Goal: Information Seeking & Learning: Check status

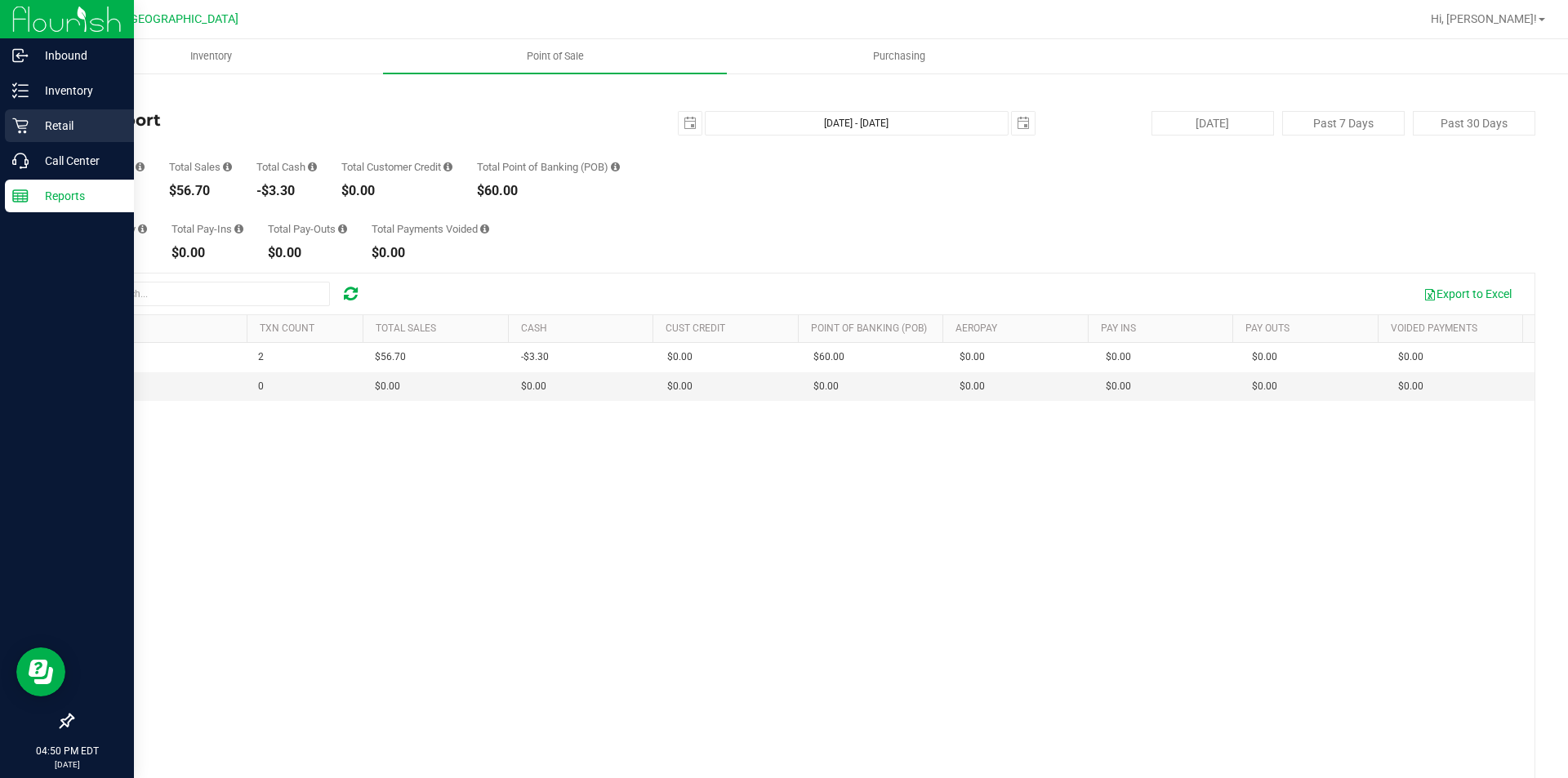
click at [55, 113] on div "Retail" at bounding box center [69, 126] width 129 height 33
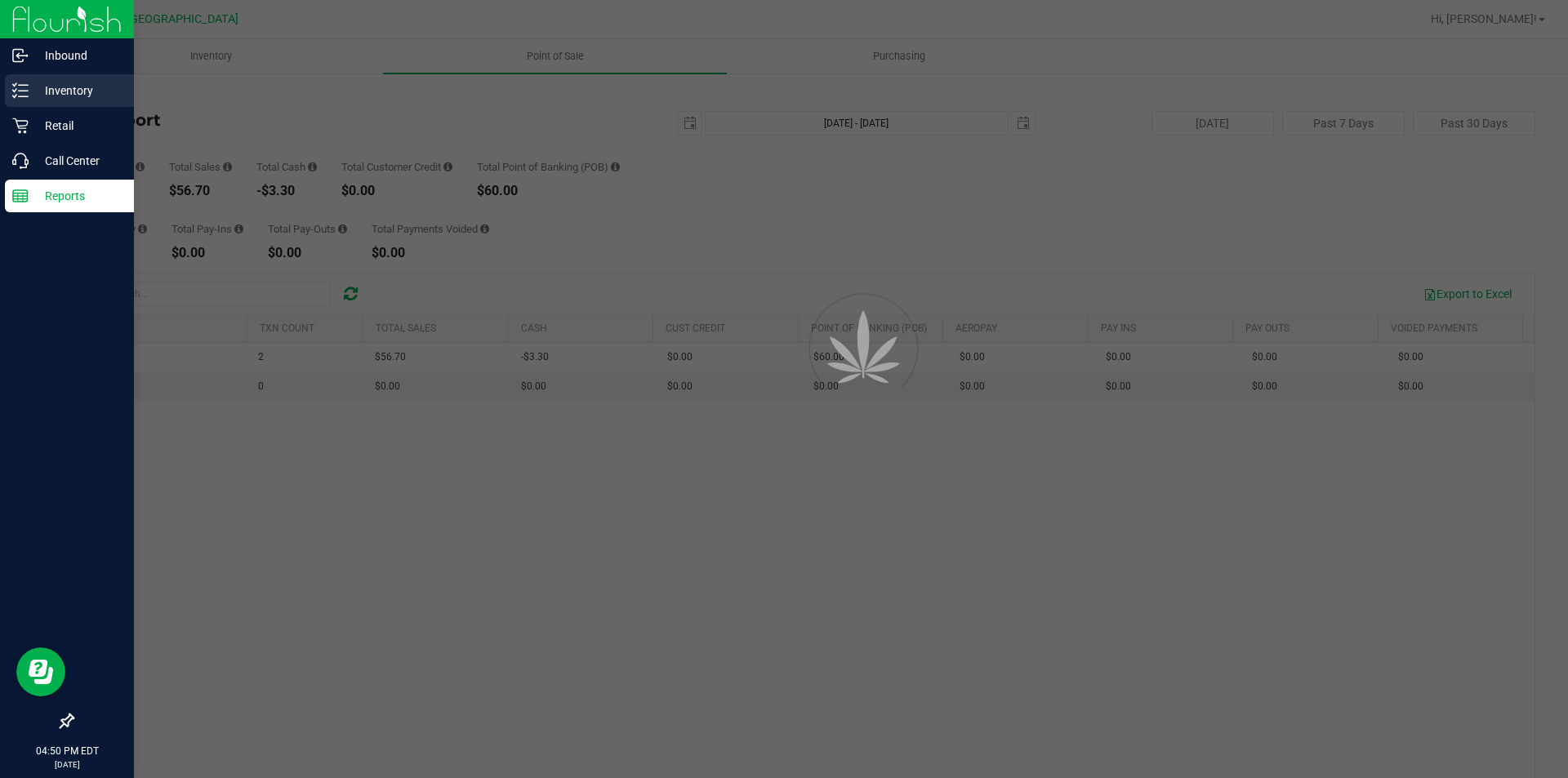
click at [62, 96] on p "Inventory" at bounding box center [78, 90] width 98 height 20
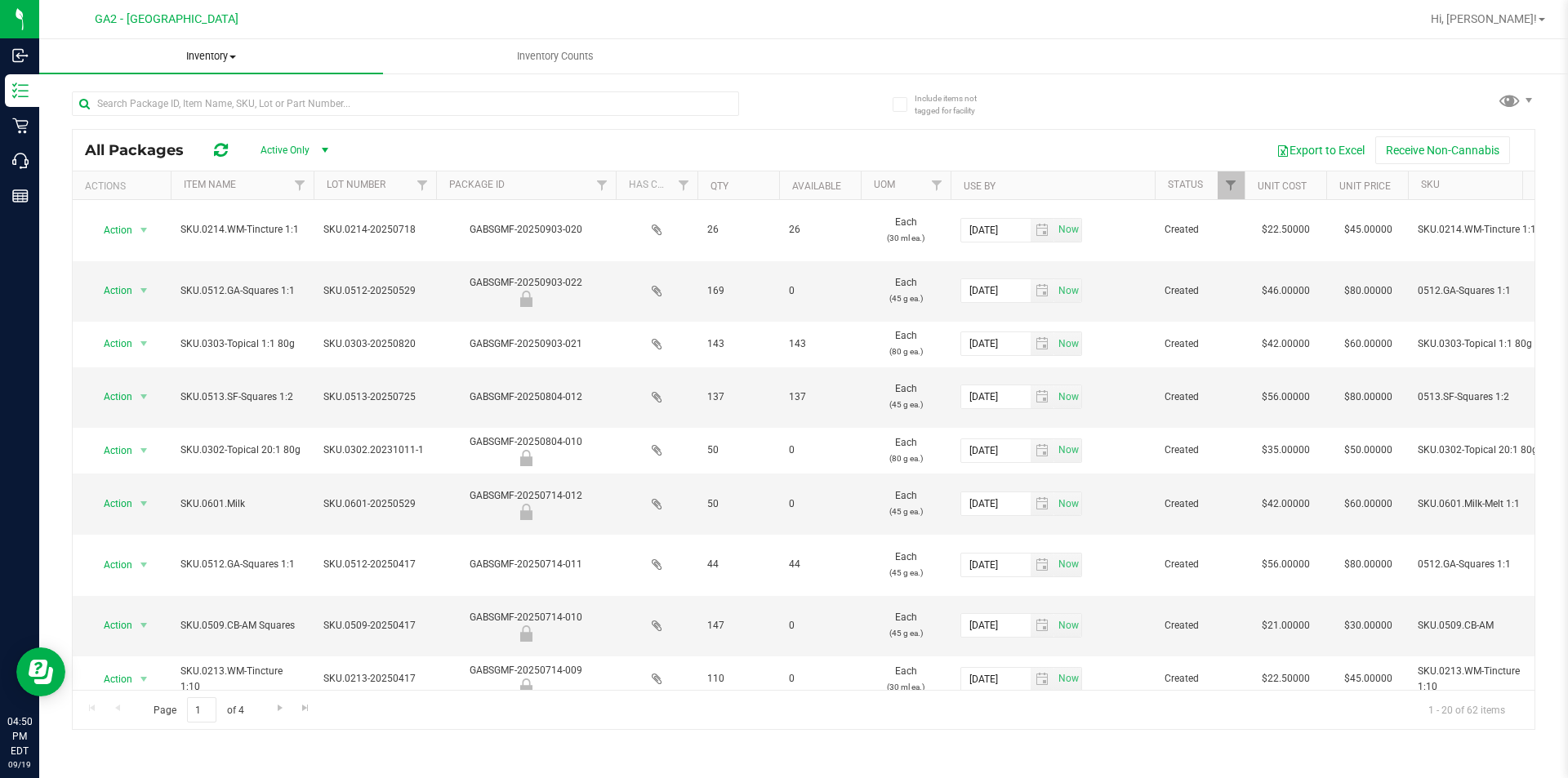
click at [199, 52] on span "Inventory" at bounding box center [210, 57] width 344 height 15
click at [196, 116] on li "All inventory" at bounding box center [210, 118] width 344 height 20
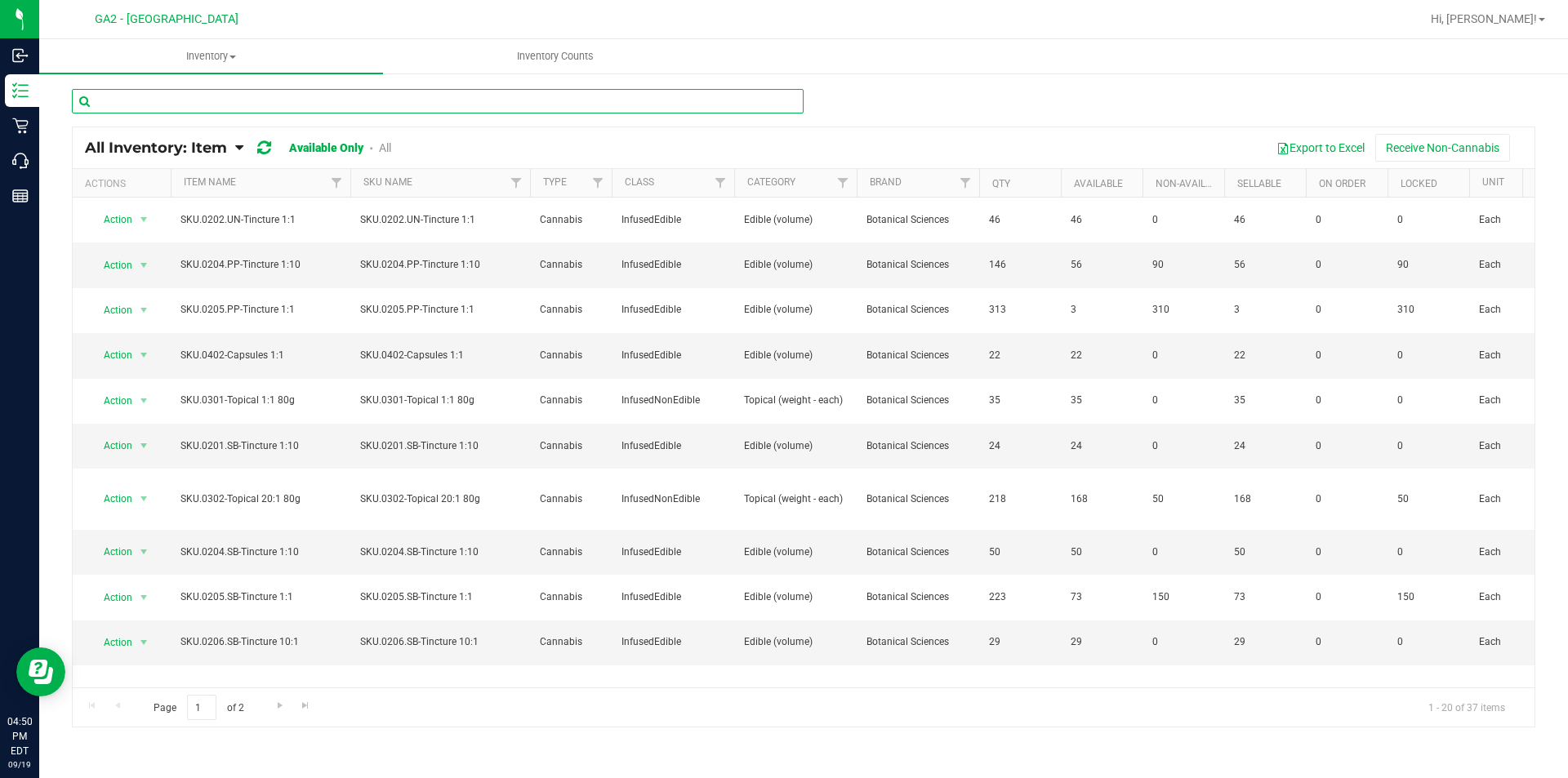
click at [237, 98] on input "text" at bounding box center [437, 101] width 731 height 25
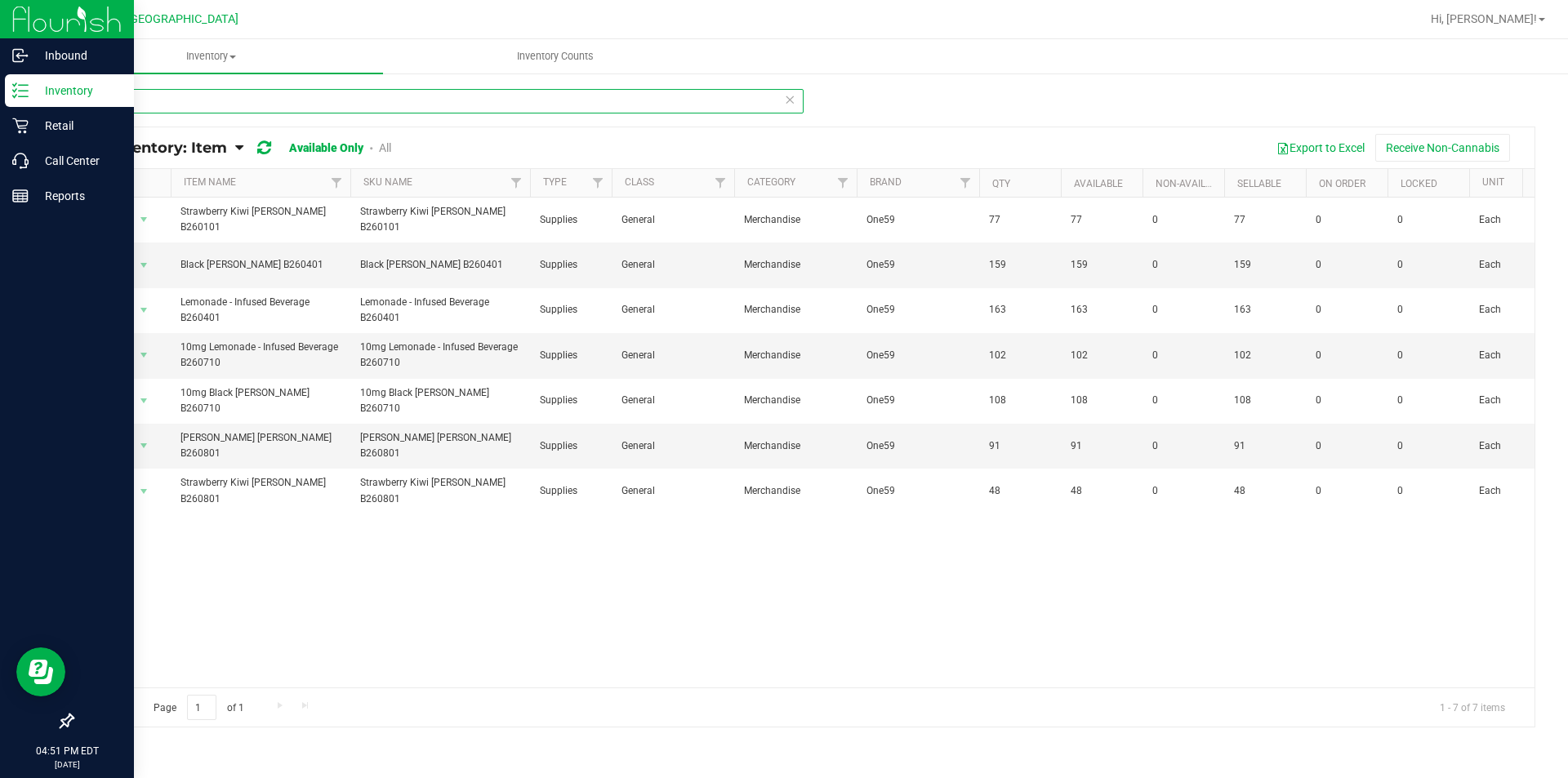
type input "se"
click at [20, 32] on img at bounding box center [67, 19] width 110 height 39
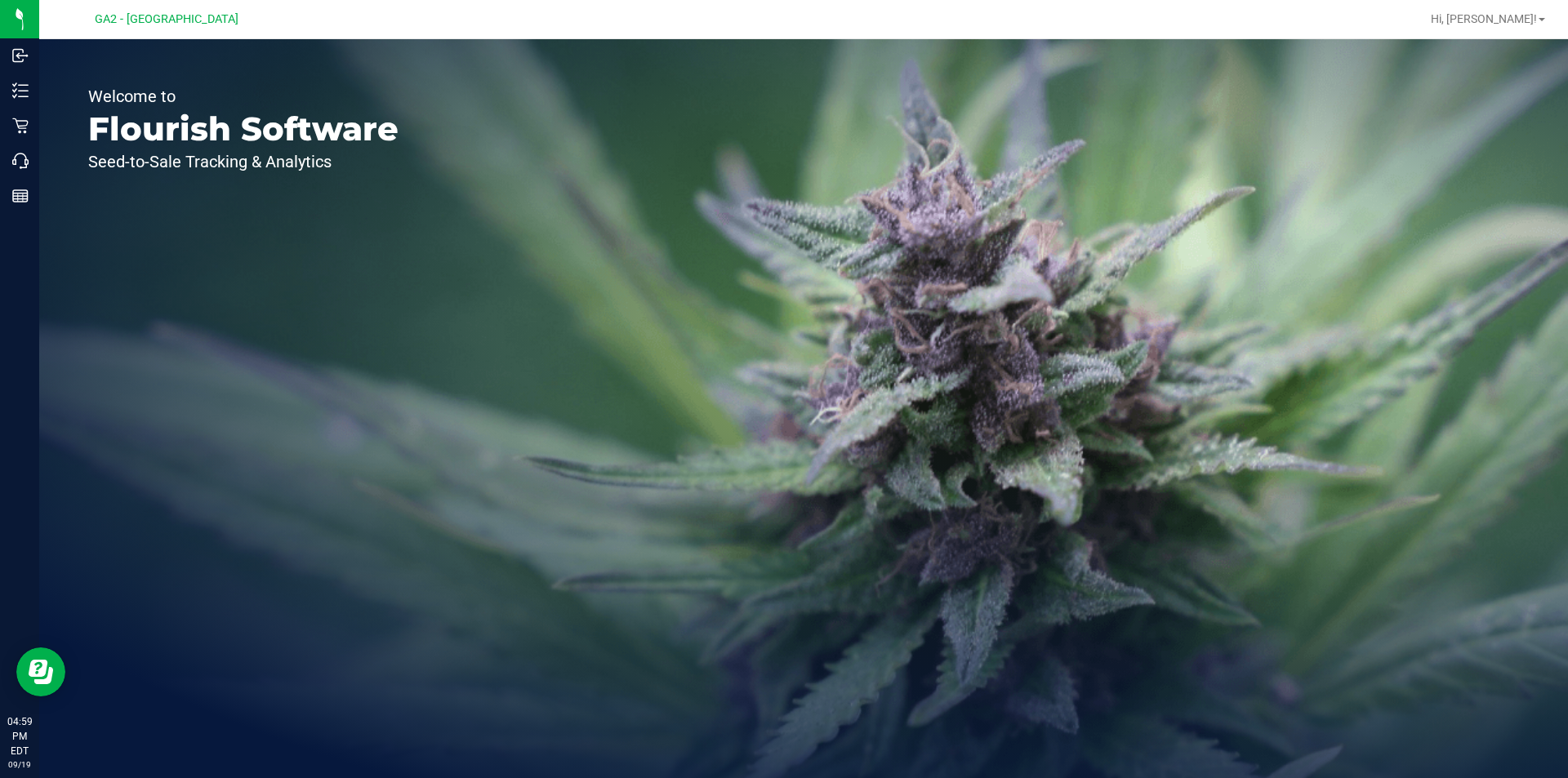
click at [577, 322] on div "Welcome to Flourish Software Seed-to-Sale Tracking & Analytics" at bounding box center [802, 408] width 1528 height 739
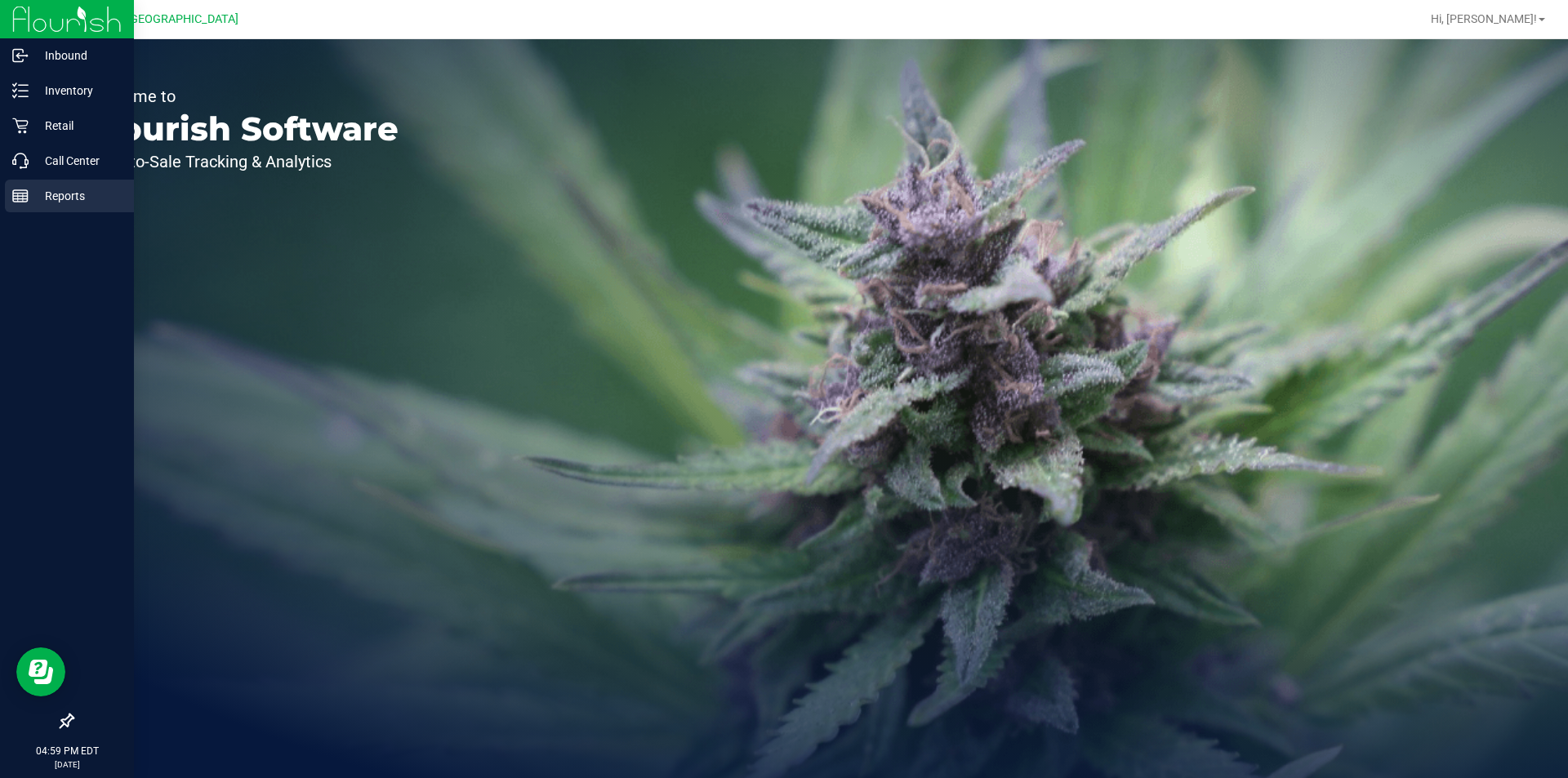
click at [64, 200] on p "Reports" at bounding box center [78, 196] width 98 height 20
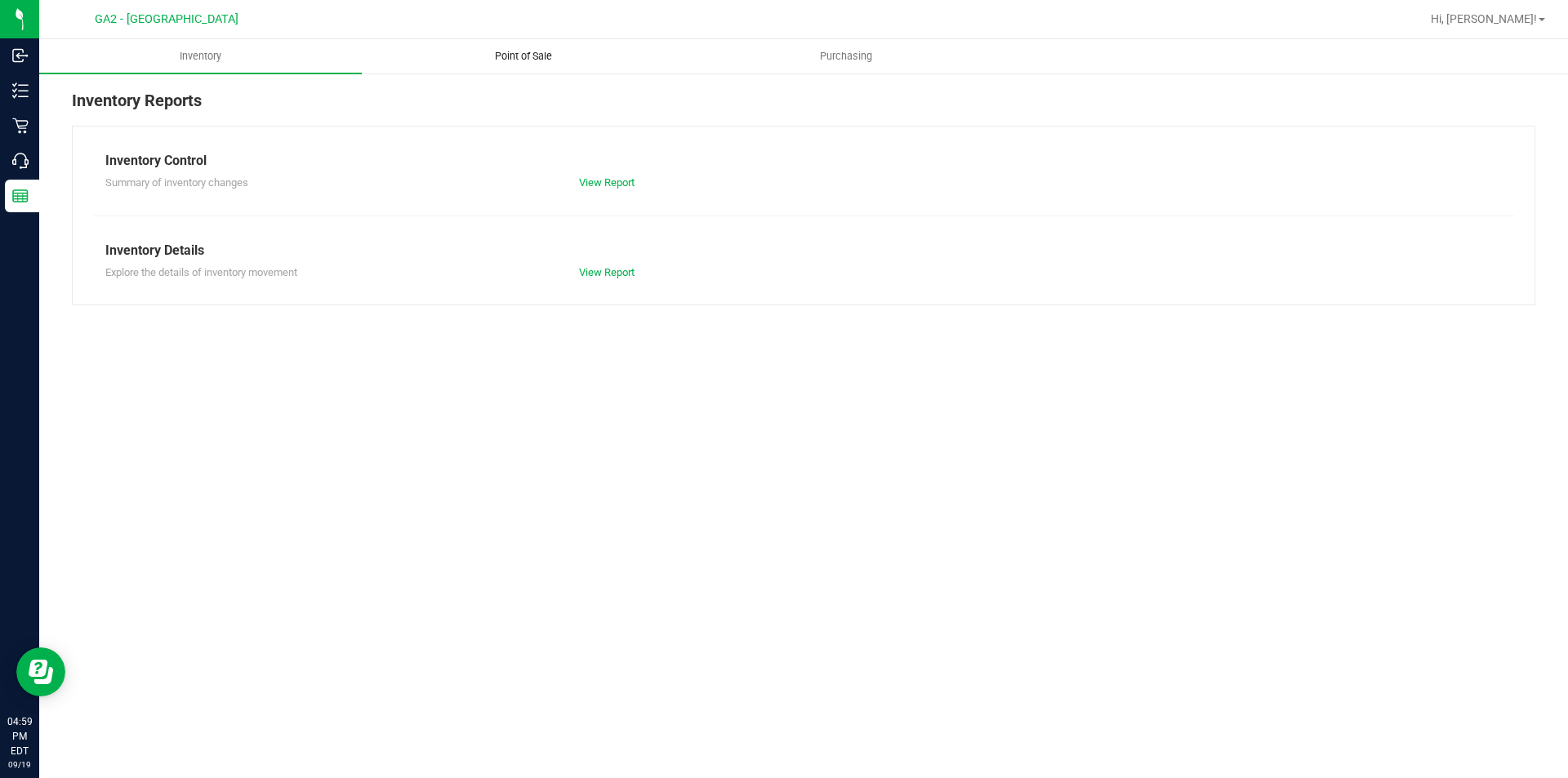
click at [523, 55] on span "Point of Sale" at bounding box center [523, 57] width 101 height 15
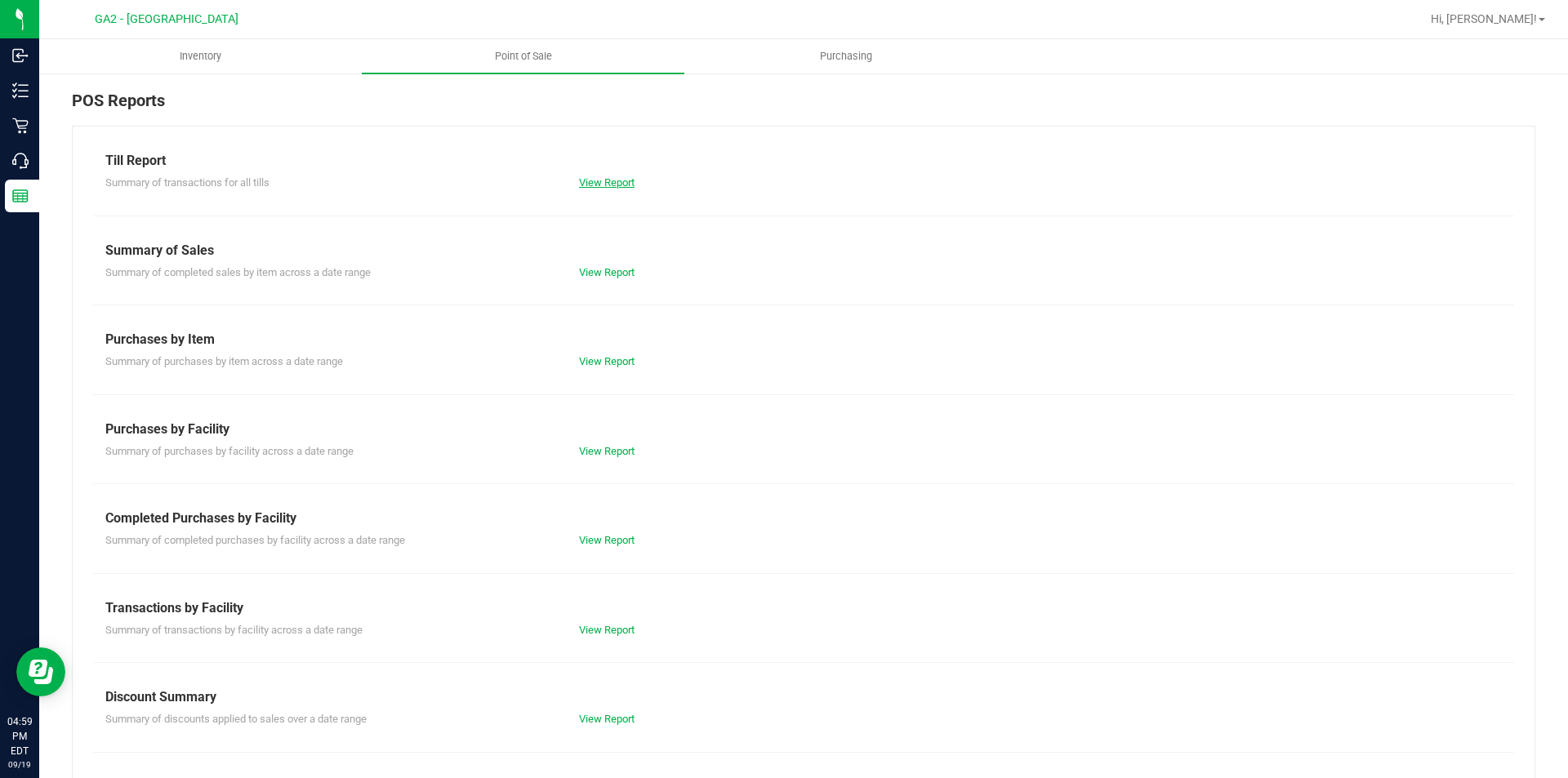
click at [590, 177] on link "View Report" at bounding box center [607, 182] width 56 height 12
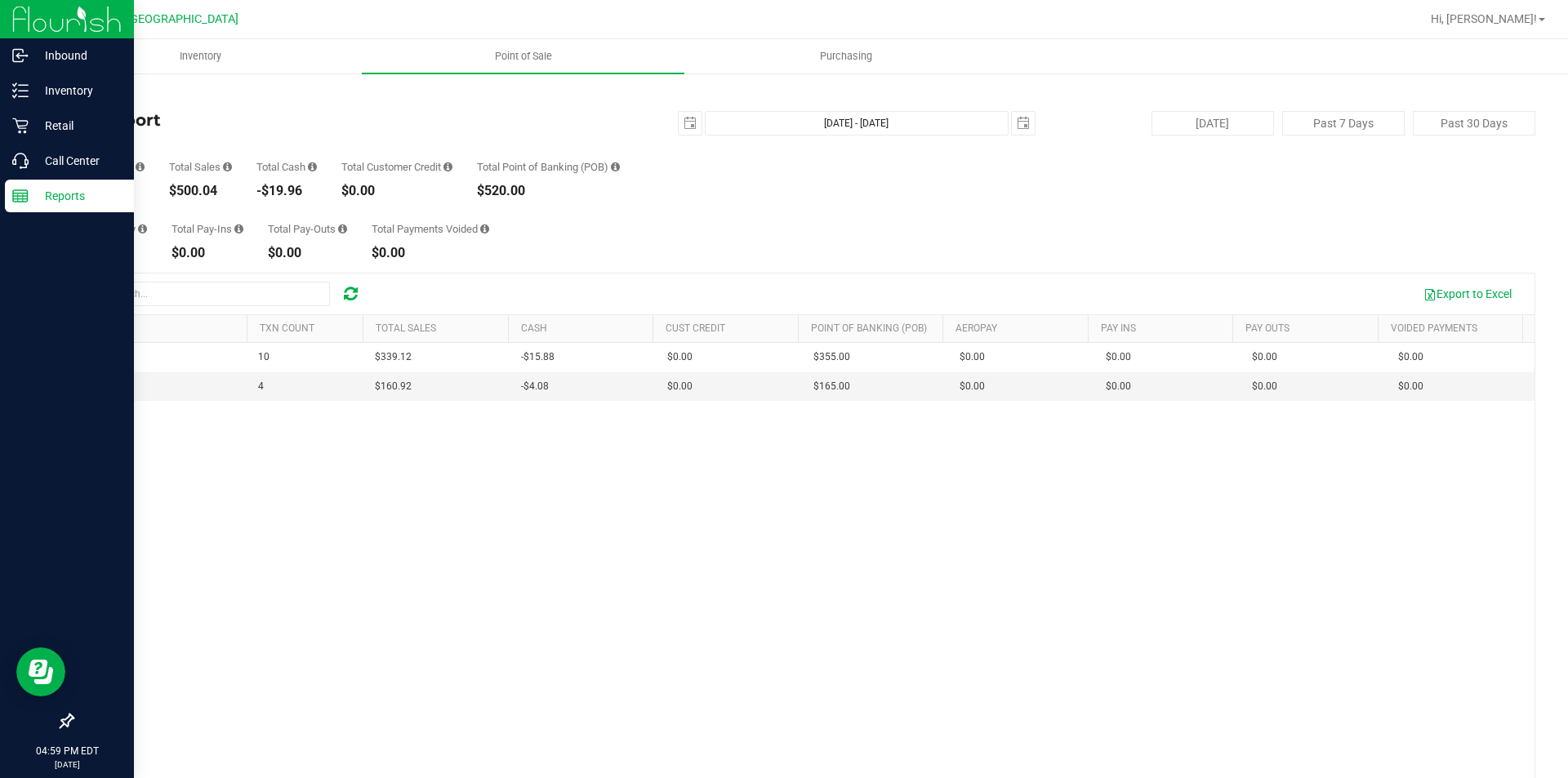
click at [44, 198] on p "Reports" at bounding box center [78, 196] width 98 height 20
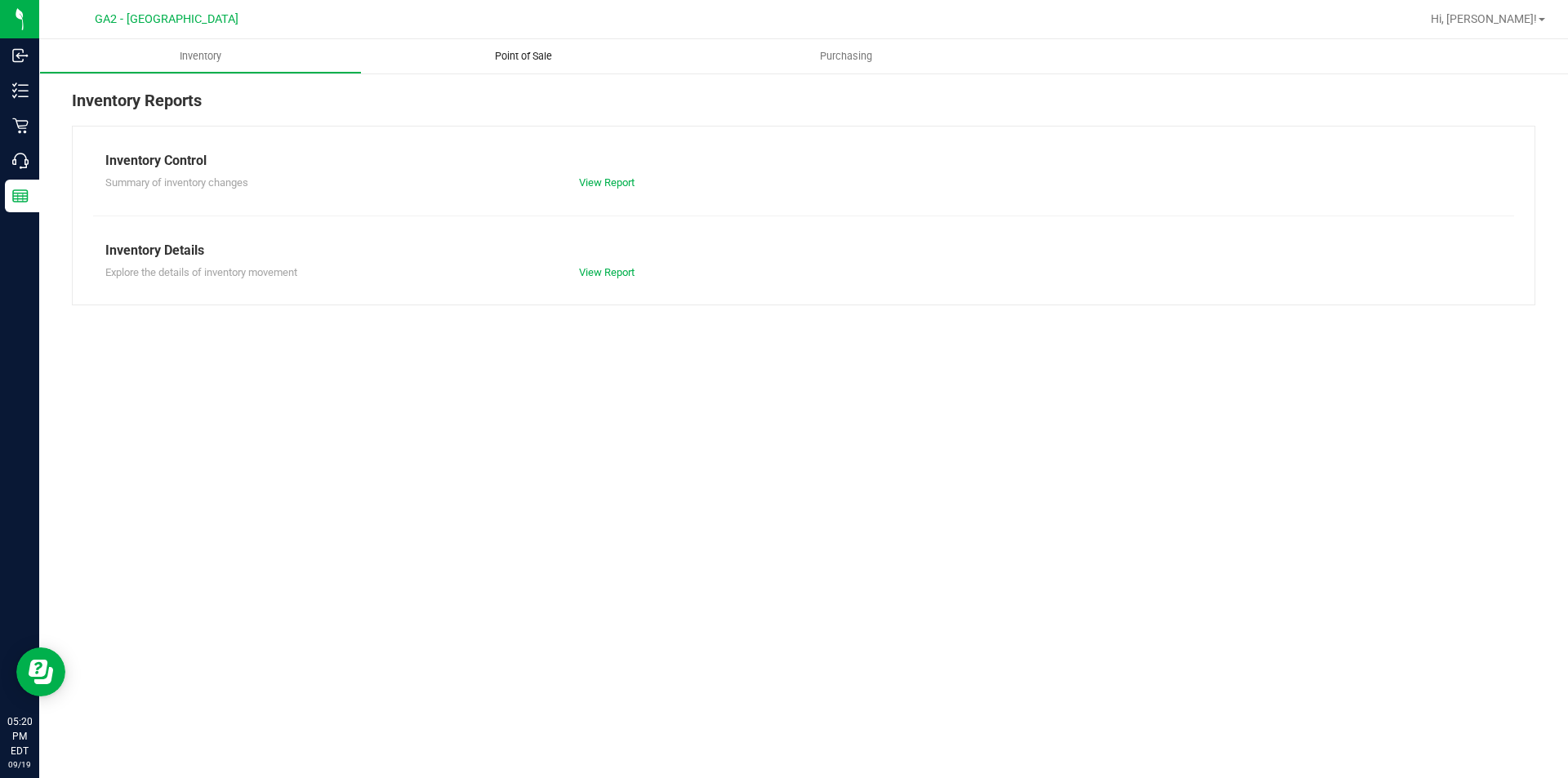
click at [543, 57] on span "Point of Sale" at bounding box center [523, 57] width 101 height 15
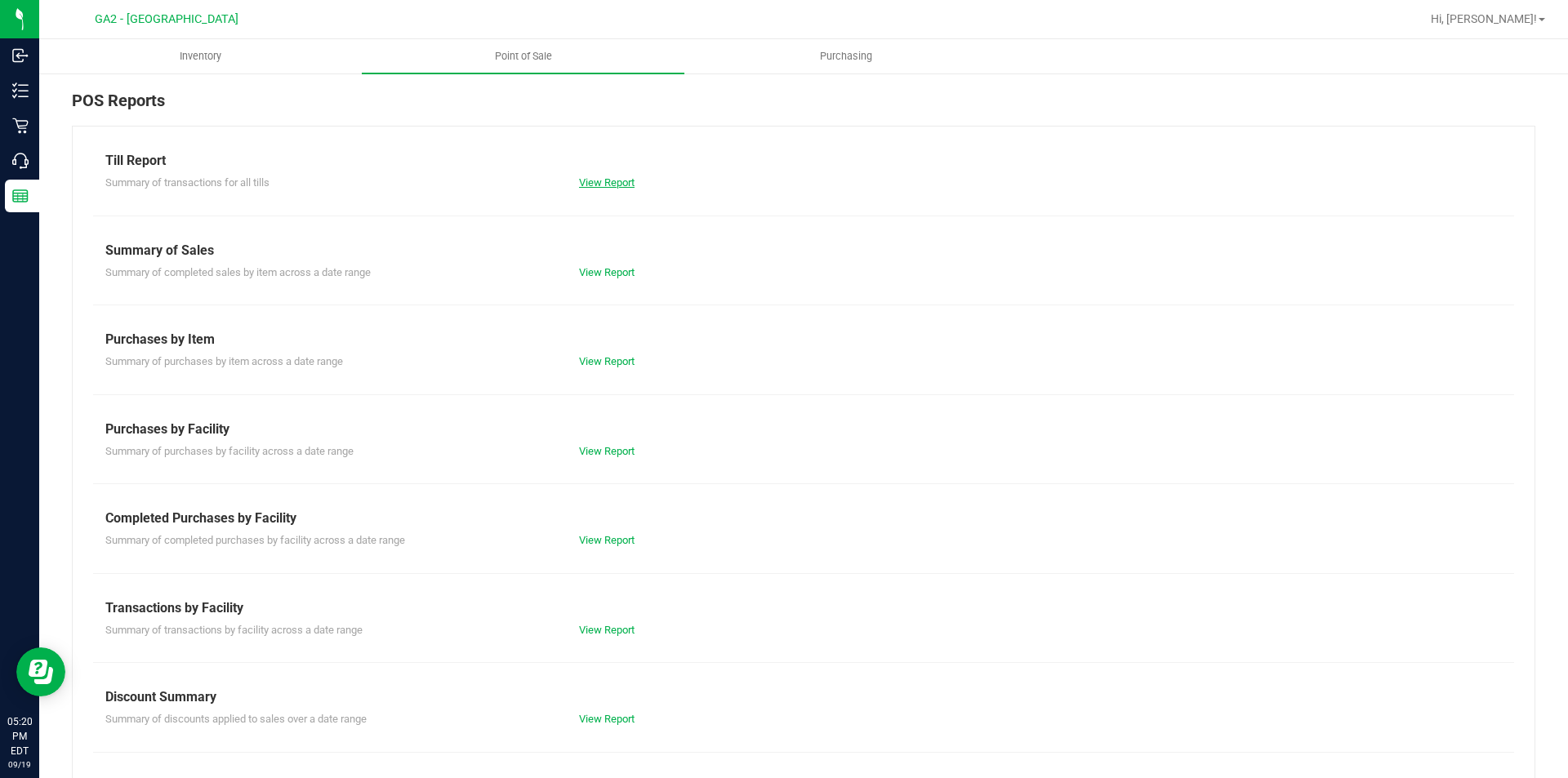
click at [616, 183] on link "View Report" at bounding box center [607, 182] width 56 height 12
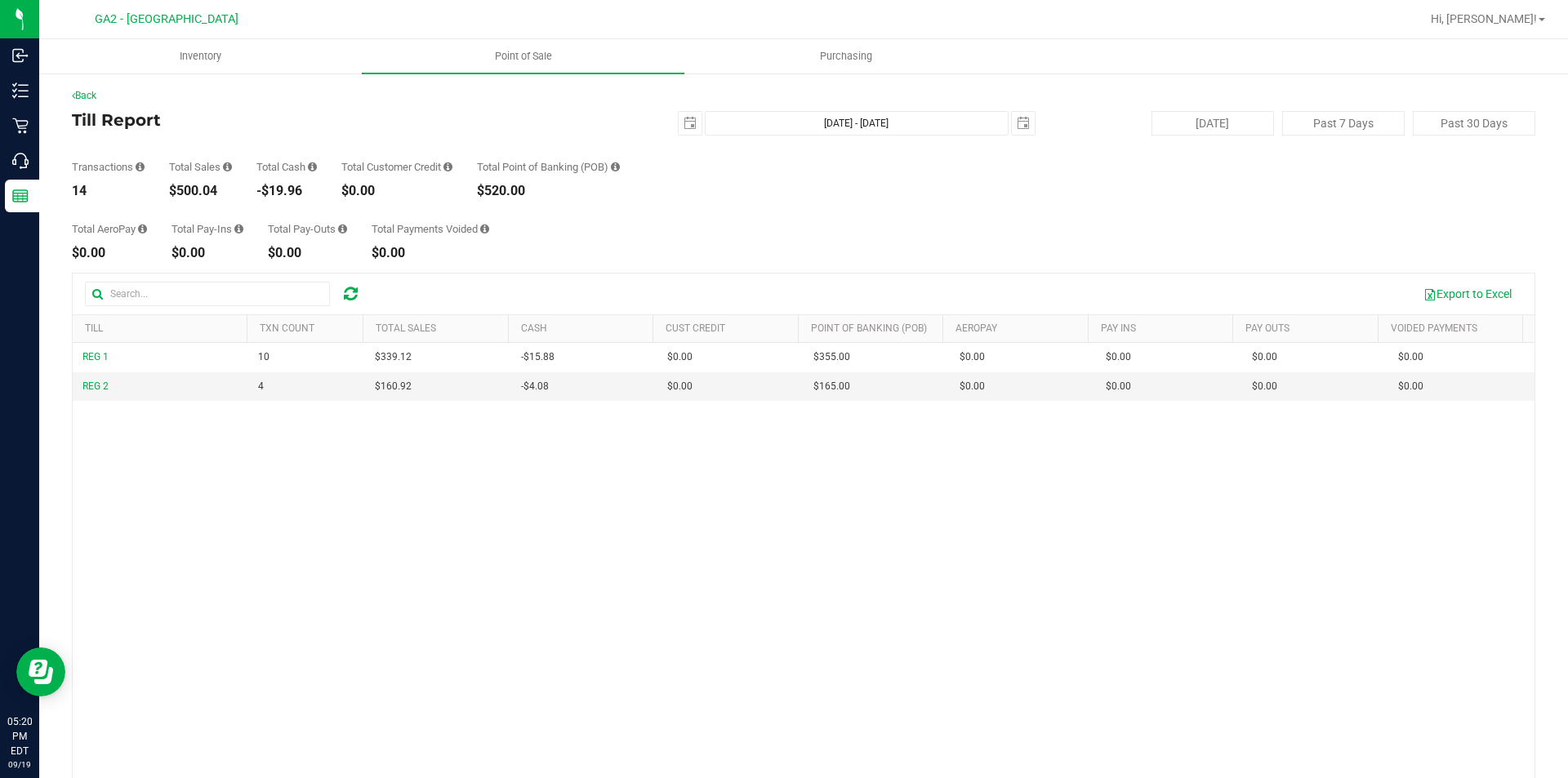
click at [65, 354] on div "Back Till Report [DATE] [DATE] - [DATE] [DATE] [DATE] Past 7 Days Past 30 Days …" at bounding box center [802, 481] width 1528 height 818
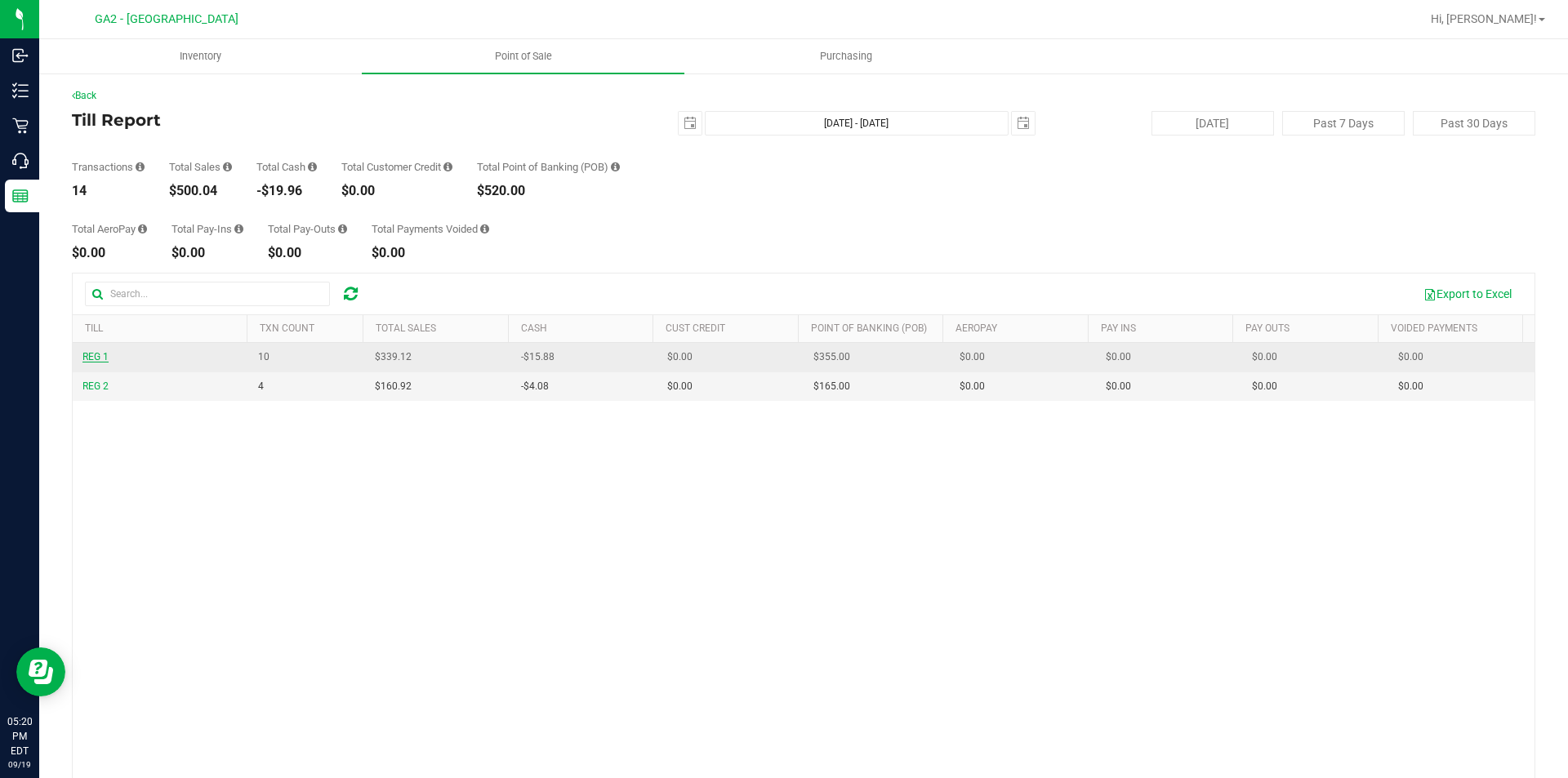
click at [90, 355] on span "REG 1" at bounding box center [96, 357] width 26 height 11
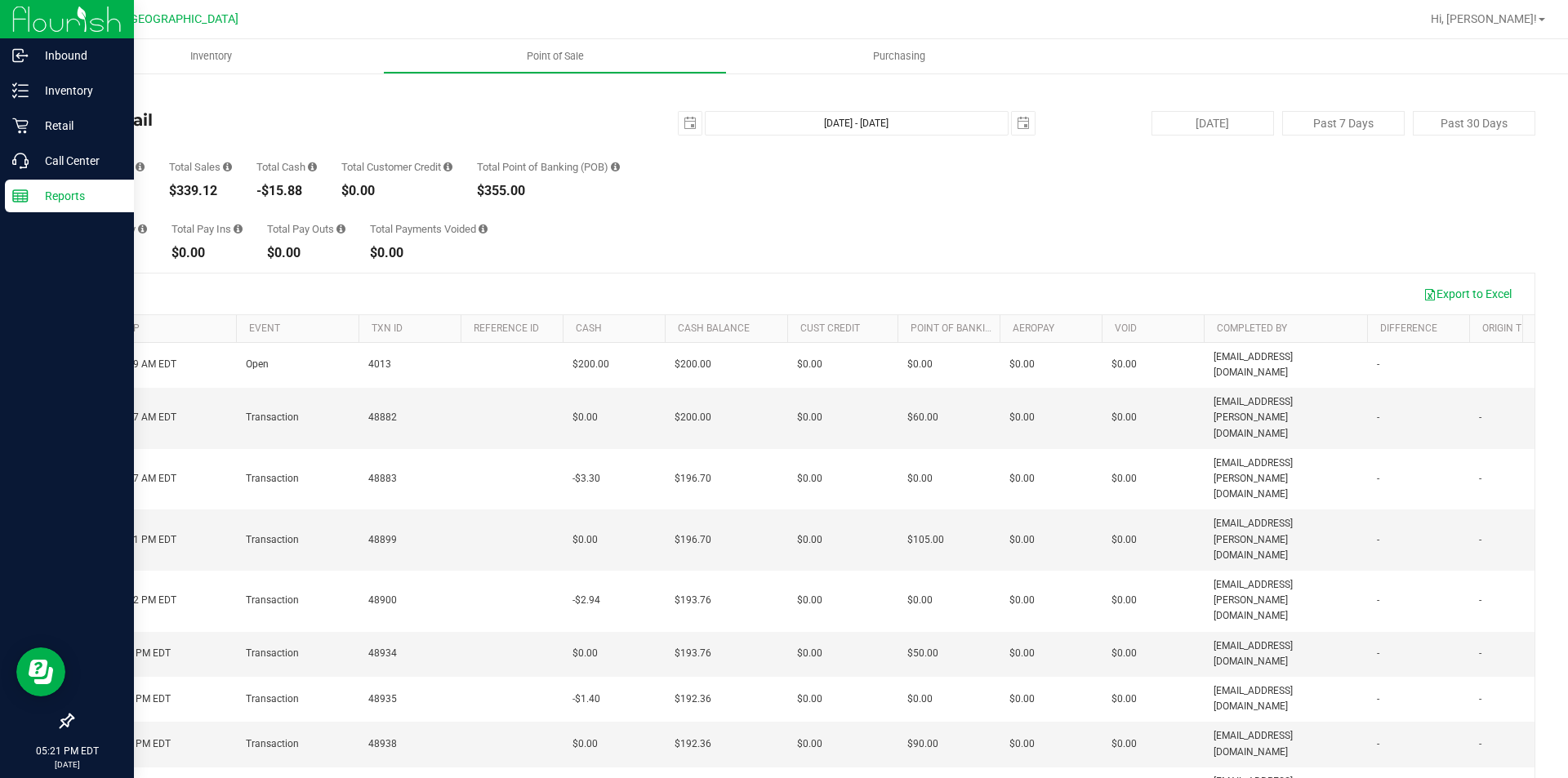
click at [45, 201] on p "Reports" at bounding box center [78, 196] width 98 height 20
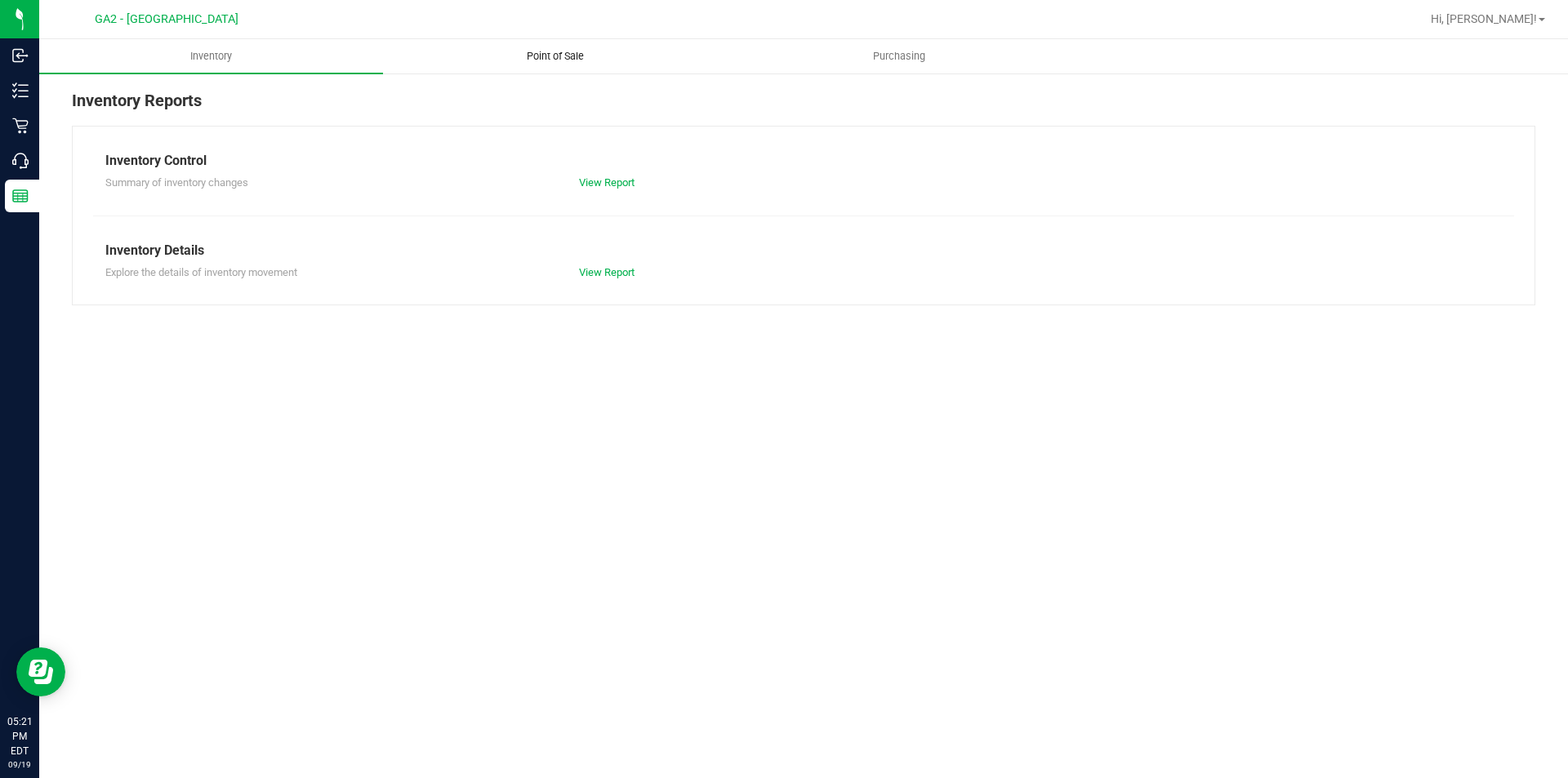
click at [526, 57] on span "Point of Sale" at bounding box center [555, 57] width 101 height 15
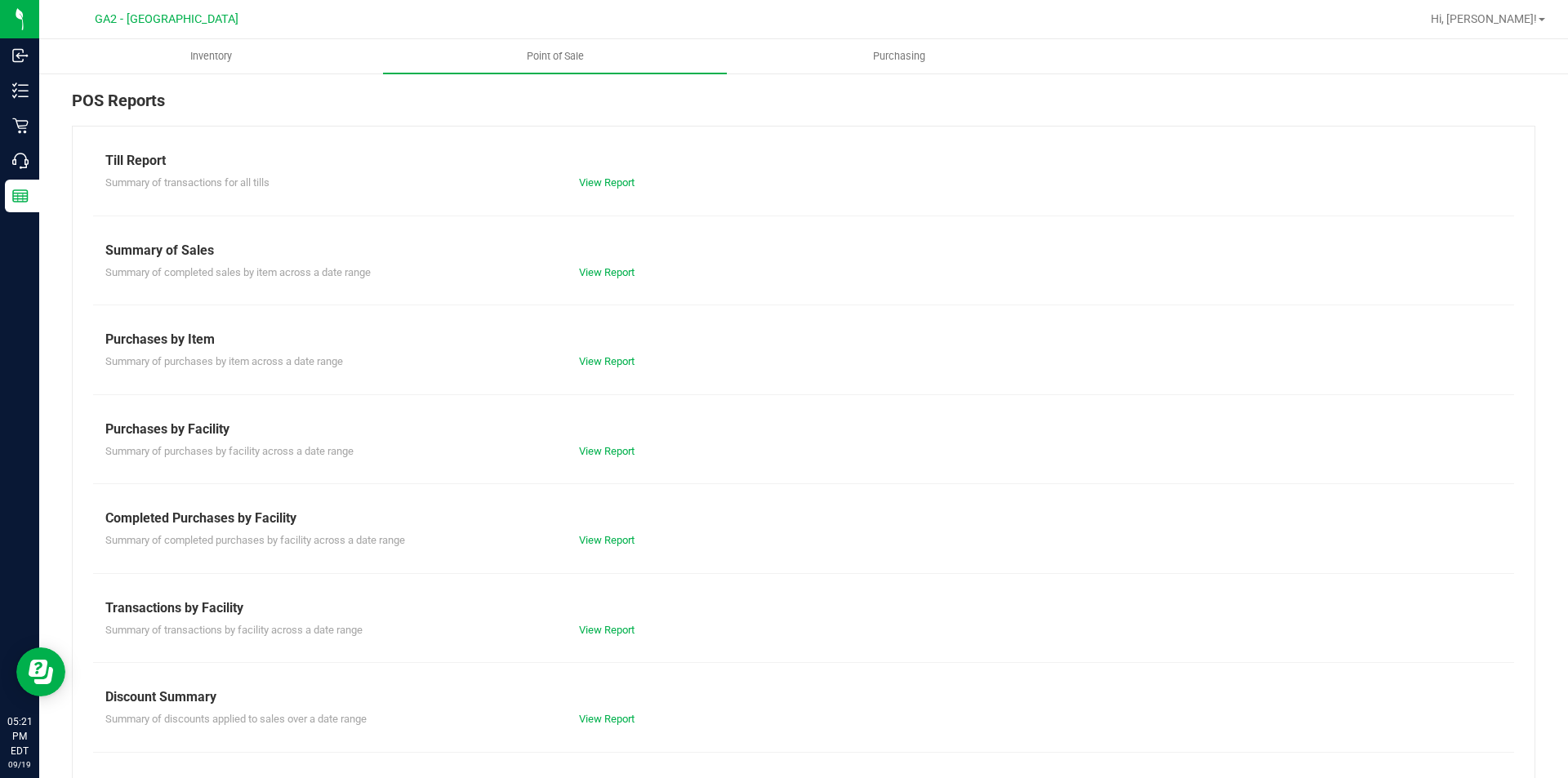
click at [597, 176] on div "View Report" at bounding box center [803, 183] width 473 height 16
click at [612, 182] on link "View Report" at bounding box center [607, 182] width 56 height 12
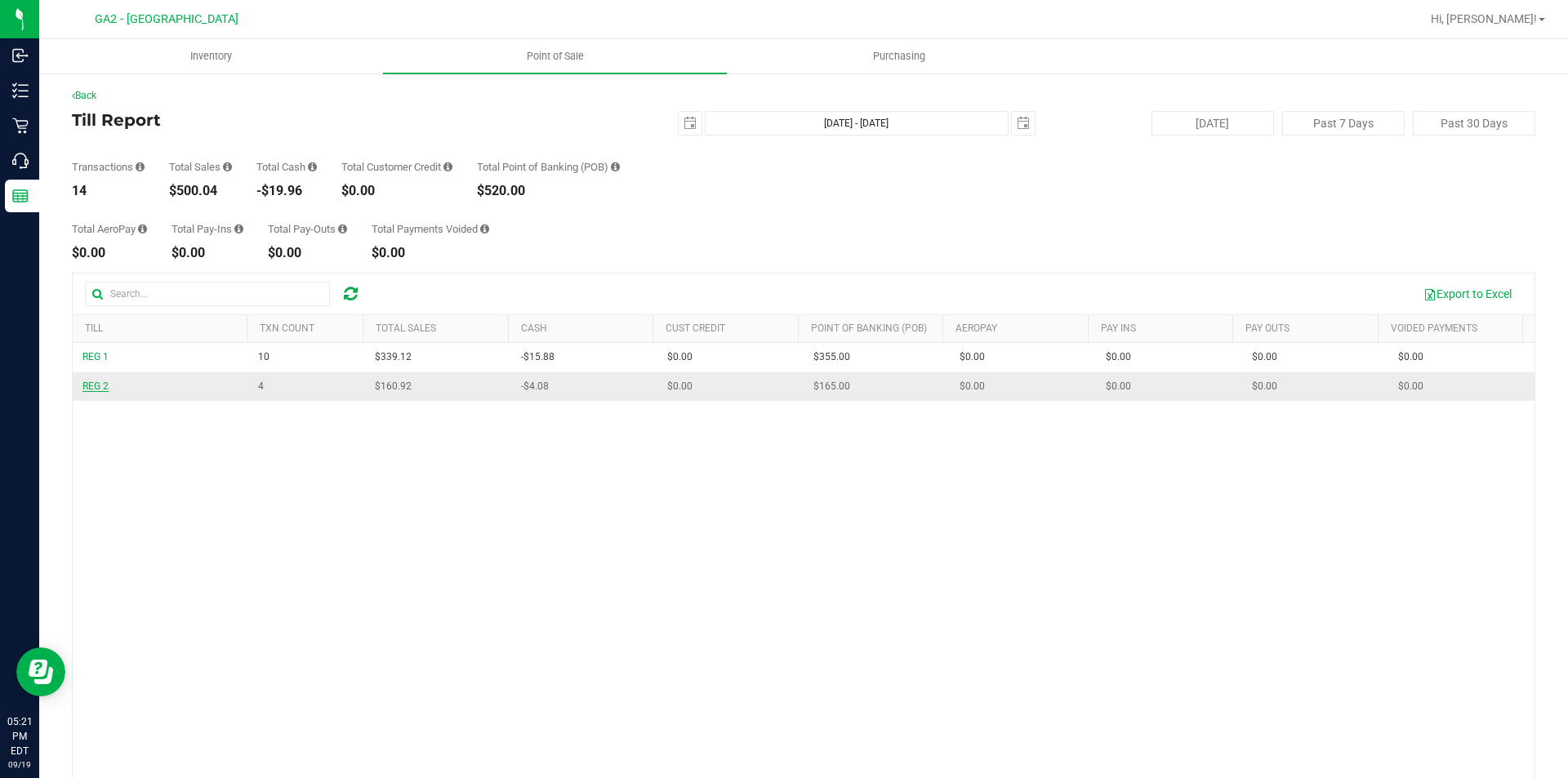
click at [88, 384] on span "REG 2" at bounding box center [96, 386] width 26 height 11
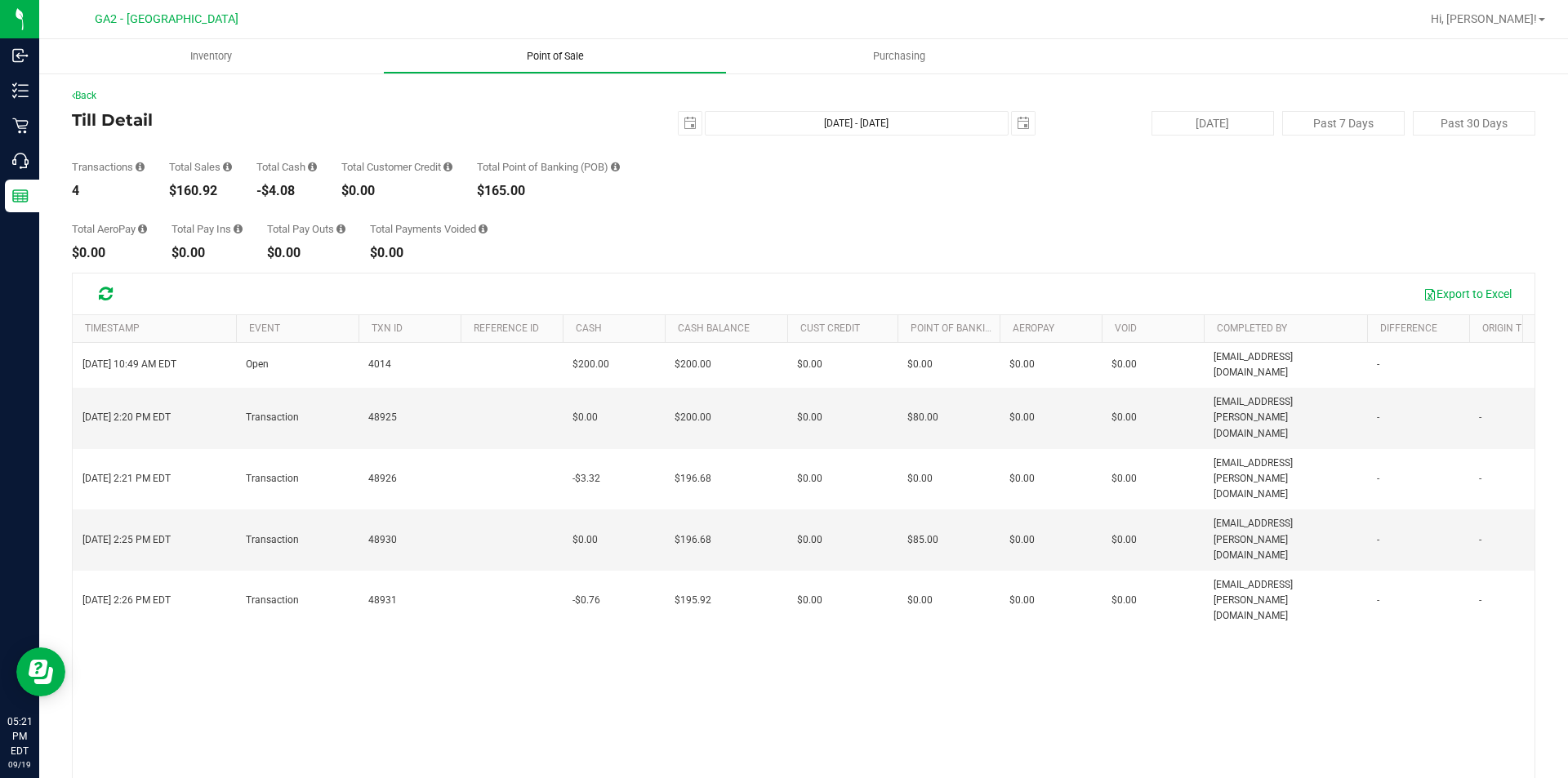
click at [549, 54] on span "Point of Sale" at bounding box center [555, 57] width 101 height 15
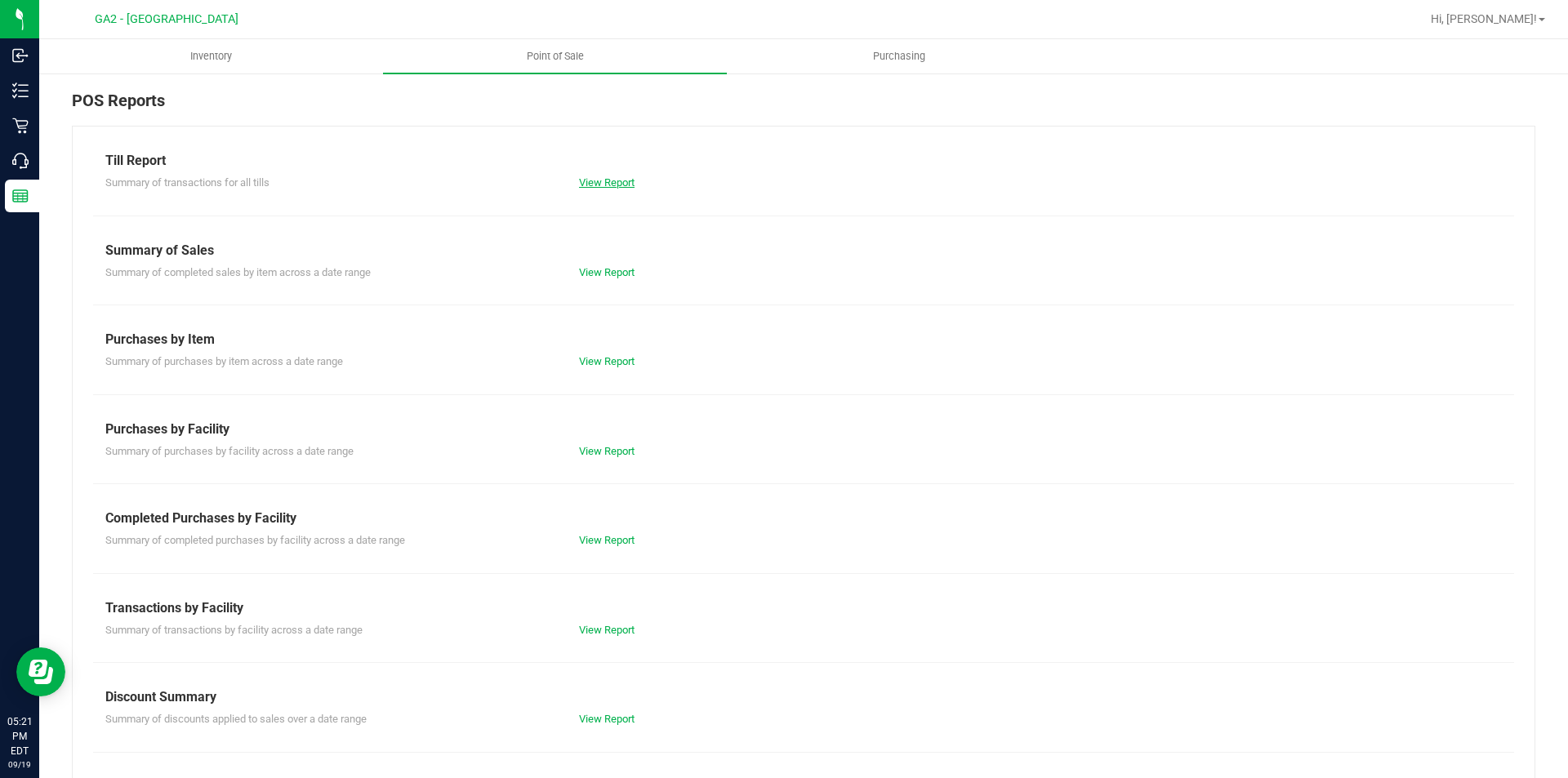
click at [628, 185] on link "View Report" at bounding box center [607, 182] width 56 height 12
